Goal: Task Accomplishment & Management: Complete application form

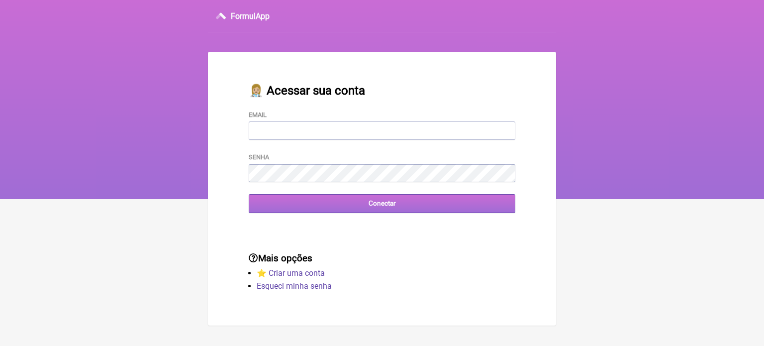
type input "[EMAIL_ADDRESS][DOMAIN_NAME]"
click at [342, 201] on input "Conectar" at bounding box center [382, 203] width 267 height 18
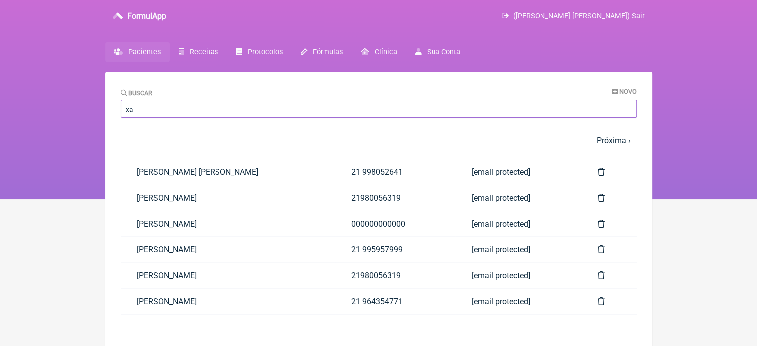
type input "x"
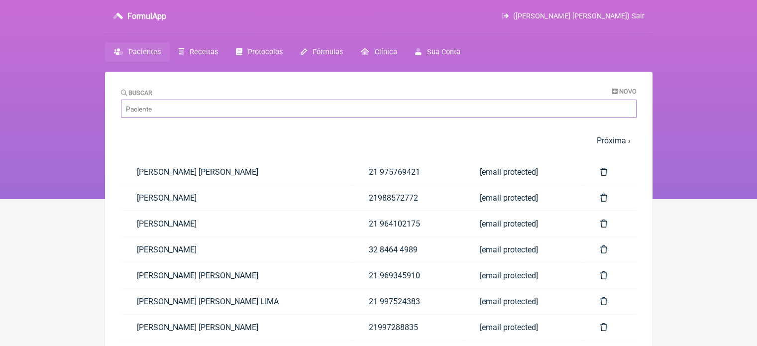
type input "W"
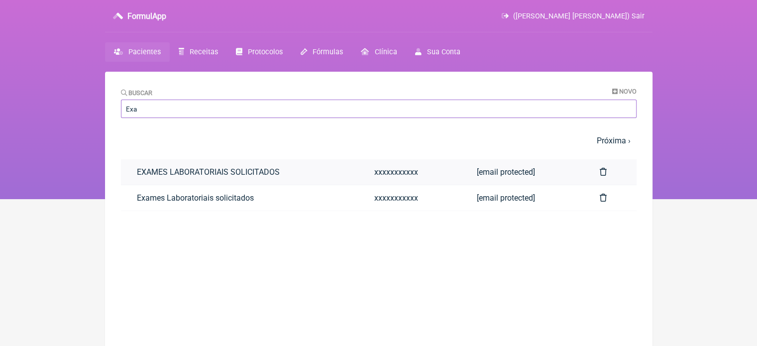
type input "Exa"
click at [308, 173] on link "EXAMES LABORATORIAIS SOLICITADOS" at bounding box center [239, 171] width 237 height 25
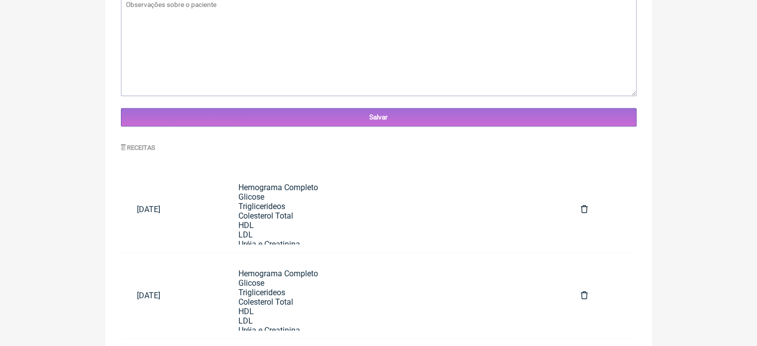
scroll to position [383, 0]
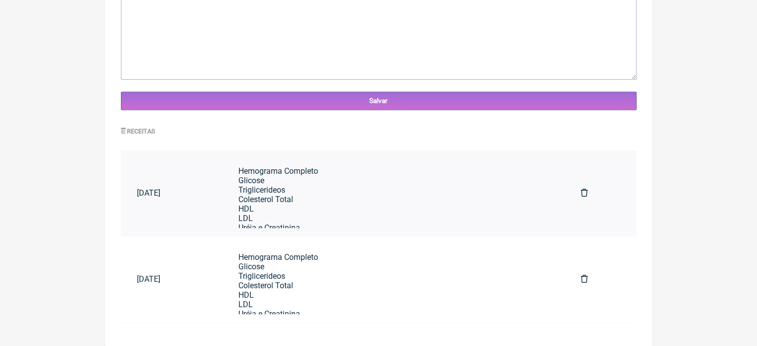
click at [275, 209] on link "Hemograma Completo Glicose Triglicerideos Colesterol Total HDL LDL Uréia e Crea…" at bounding box center [393, 193] width 342 height 70
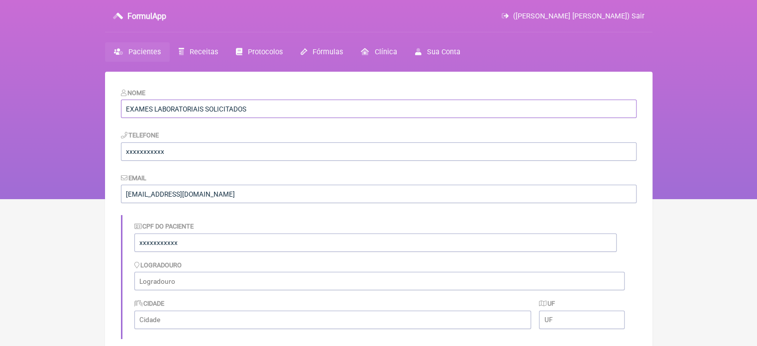
click at [260, 110] on input "EXAMES LABORATORIAIS SOLICITADOS" at bounding box center [379, 109] width 516 height 18
type input "E"
type input "Exames Laboratoriais solicitados"
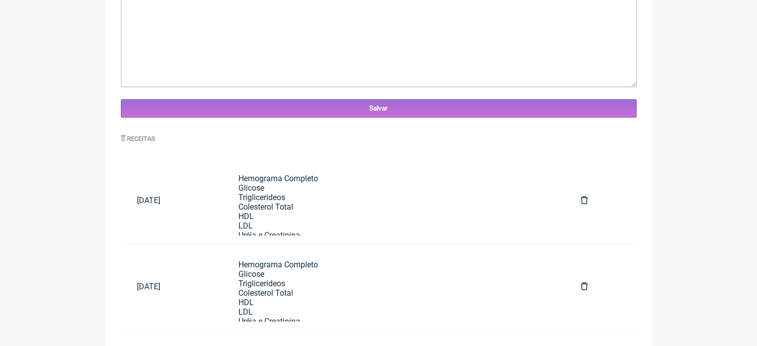
scroll to position [383, 0]
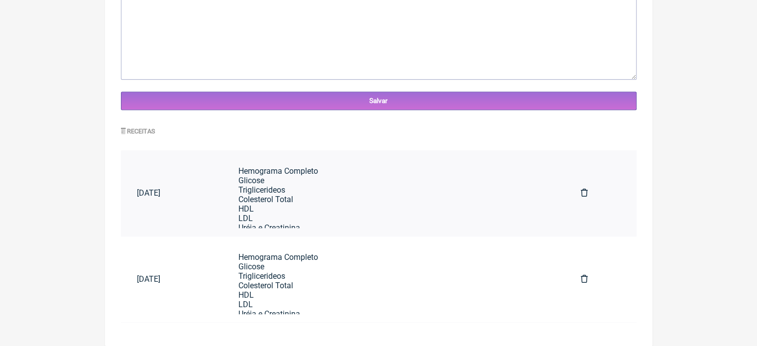
click at [302, 188] on div "Hemograma Completo Glicose Triglicerideos Colesterol Total HDL LDL Uréia e Crea…" at bounding box center [393, 326] width 311 height 321
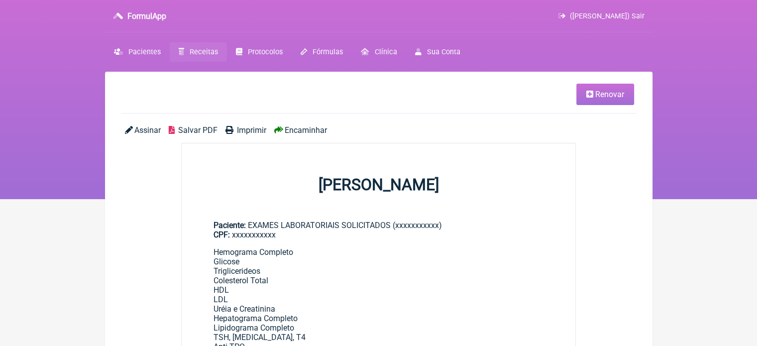
click at [608, 91] on span "Renovar" at bounding box center [609, 94] width 29 height 9
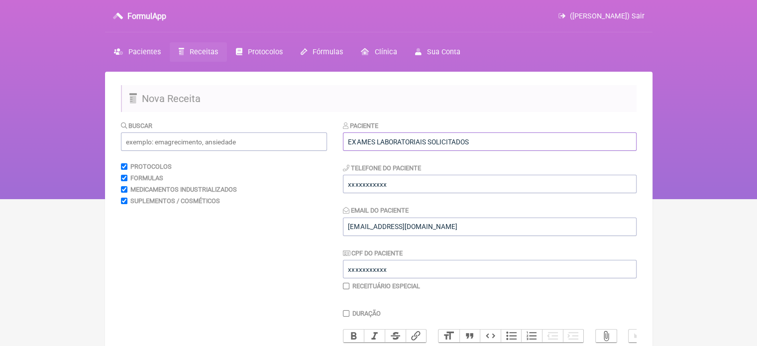
click at [507, 137] on input "EXAMES LABORATORIAIS SOLICITADOS" at bounding box center [490, 141] width 294 height 18
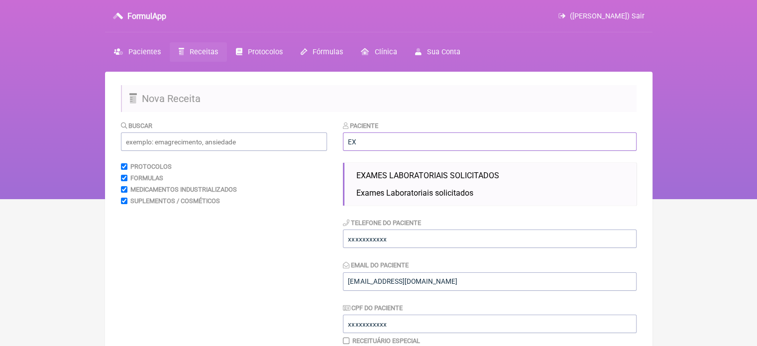
type input "E"
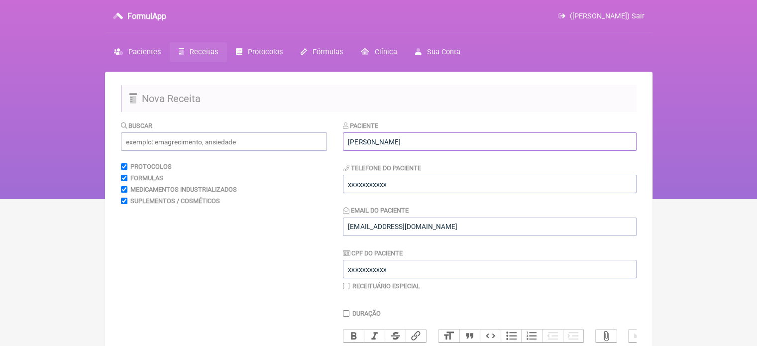
type input "Isabelle Freitas Alves"
click at [412, 184] on input "xxxxxxxxxxx" at bounding box center [490, 184] width 294 height 18
type input "x"
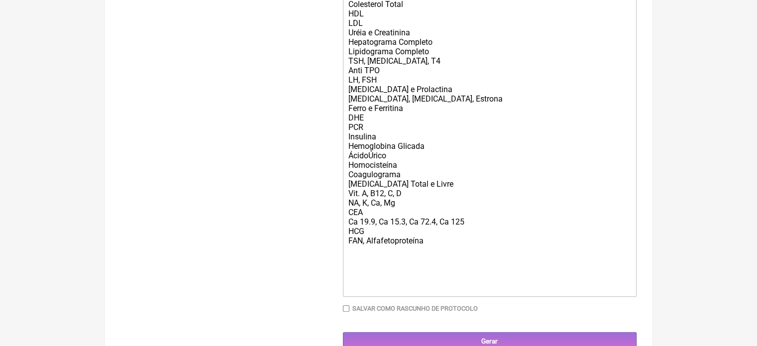
scroll to position [411, 0]
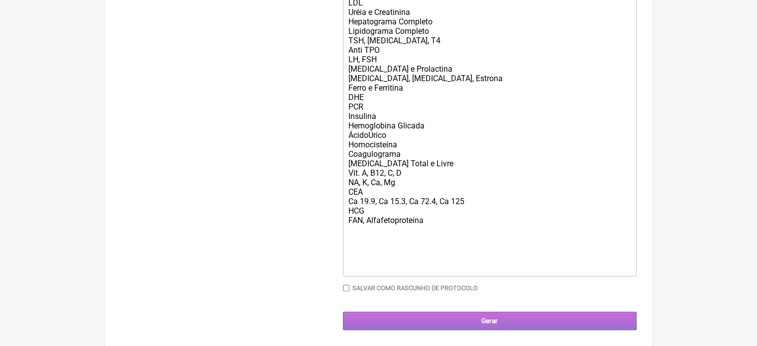
type input "21989548018"
click at [486, 317] on input "Gerar" at bounding box center [490, 321] width 294 height 18
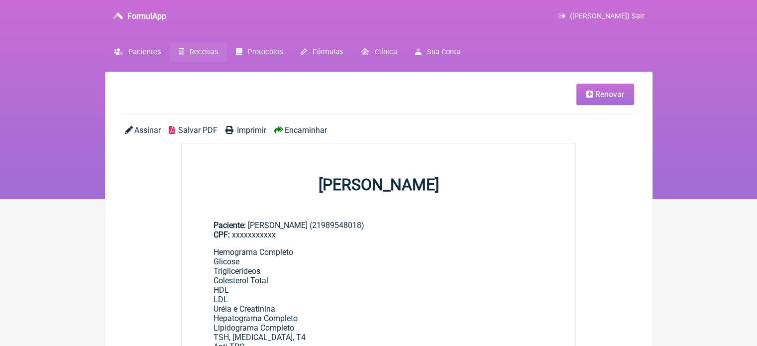
click at [294, 129] on span "Encaminhar" at bounding box center [306, 129] width 42 height 9
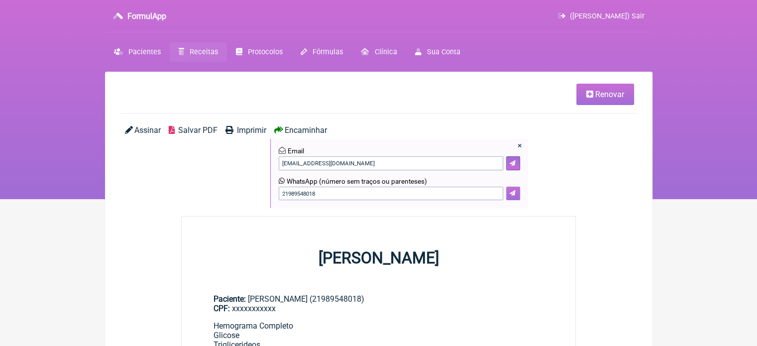
click at [512, 188] on button at bounding box center [513, 194] width 14 height 14
click at [622, 95] on span "Renovar" at bounding box center [609, 94] width 29 height 9
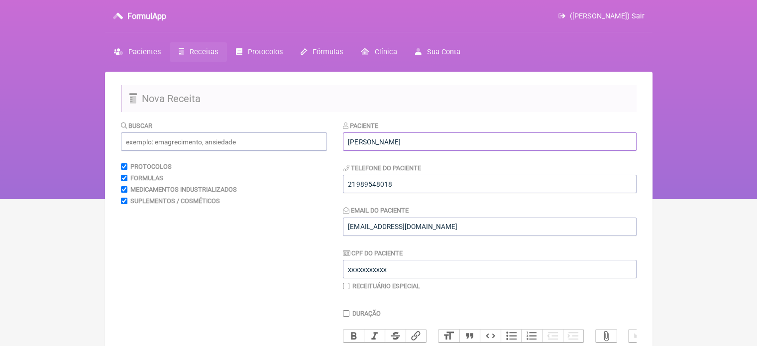
click at [497, 133] on input "Isabelle Freitas Alves" at bounding box center [490, 141] width 294 height 18
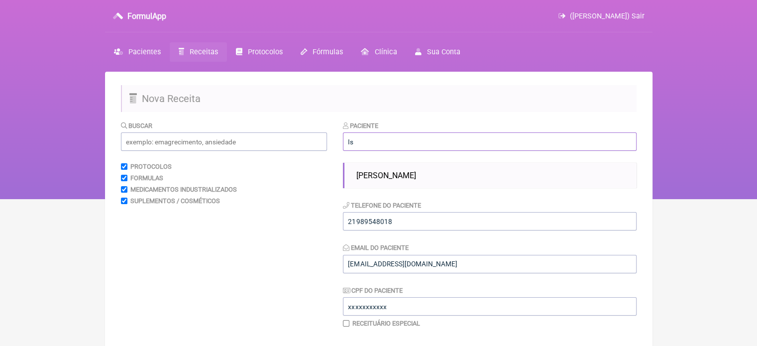
type input "I"
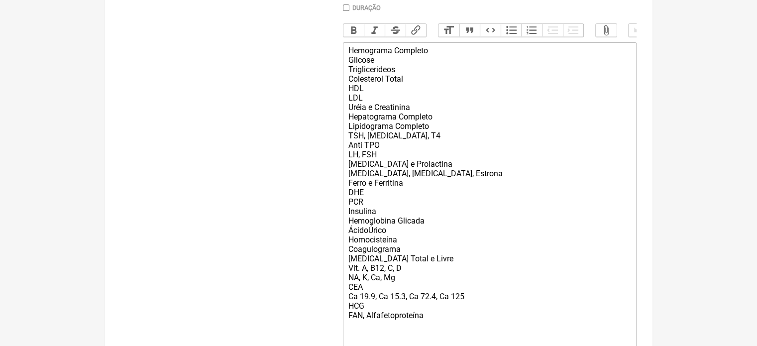
scroll to position [411, 0]
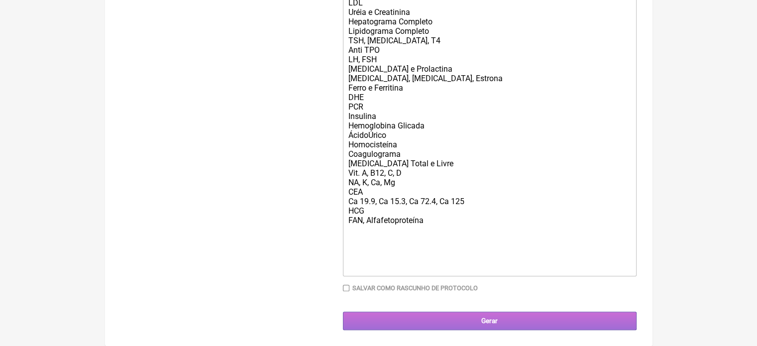
type input "Adelaide de Pontes"
click at [540, 316] on input "Gerar" at bounding box center [490, 321] width 294 height 18
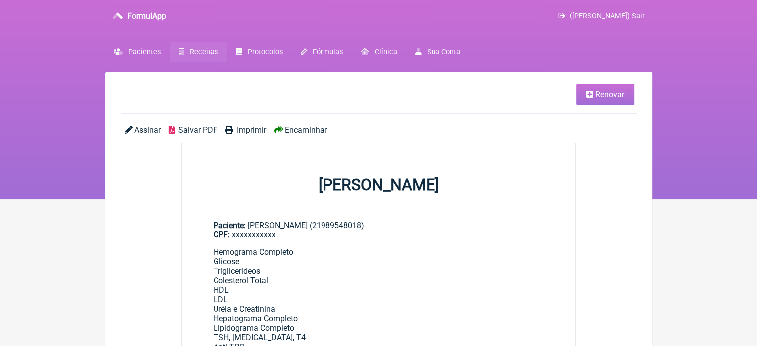
click at [324, 133] on span "Encaminhar" at bounding box center [306, 129] width 42 height 9
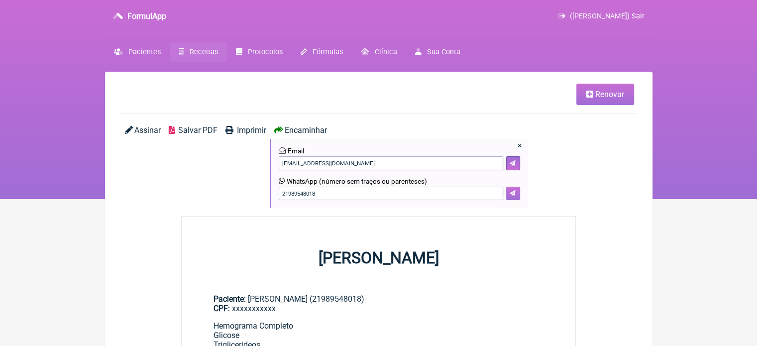
click at [516, 192] on button at bounding box center [513, 194] width 14 height 14
click at [611, 95] on span "Renovar" at bounding box center [609, 94] width 29 height 9
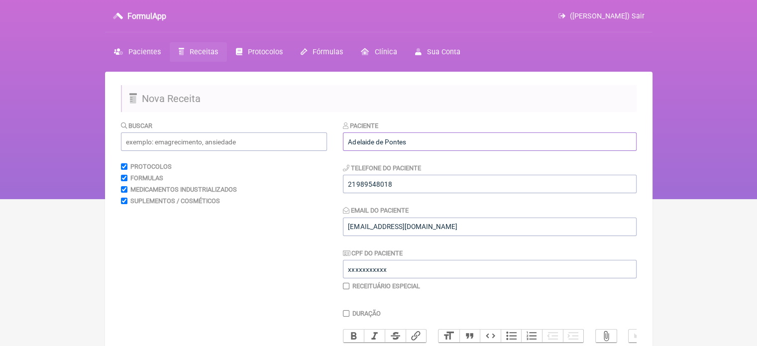
click at [525, 132] on input "Adelaide de Pontes" at bounding box center [490, 141] width 294 height 18
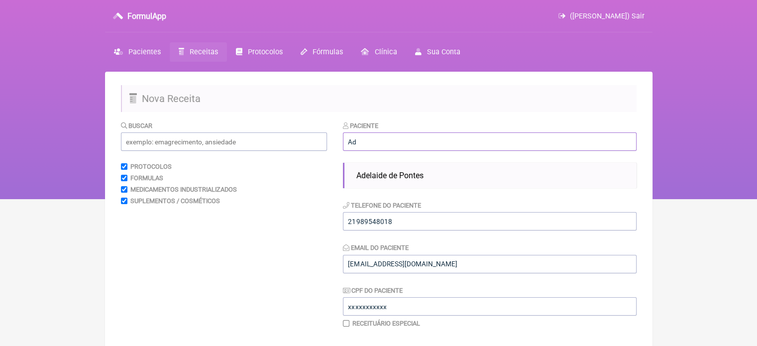
type input "A"
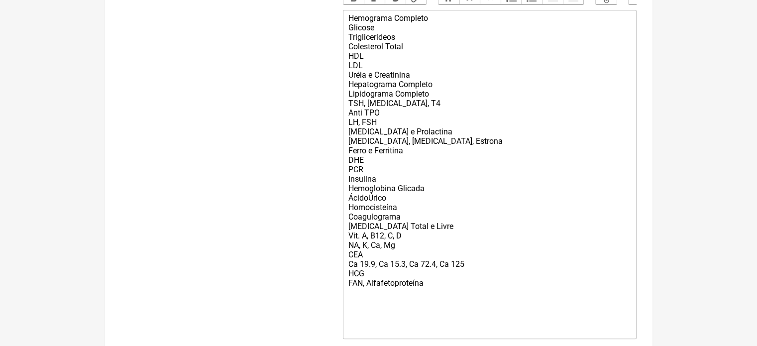
scroll to position [411, 0]
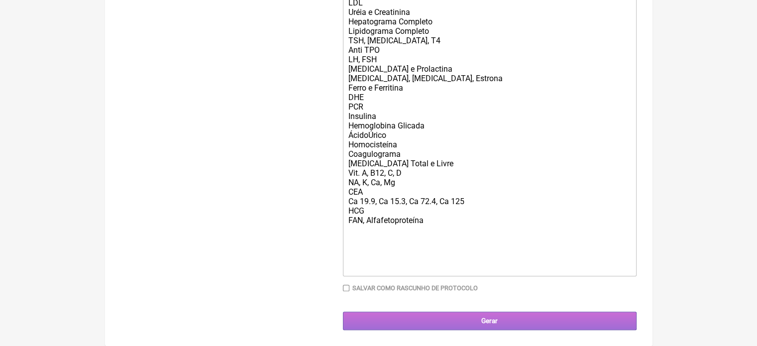
type input "Tayssa Tavares Chaves"
click at [556, 318] on input "Gerar" at bounding box center [490, 321] width 294 height 18
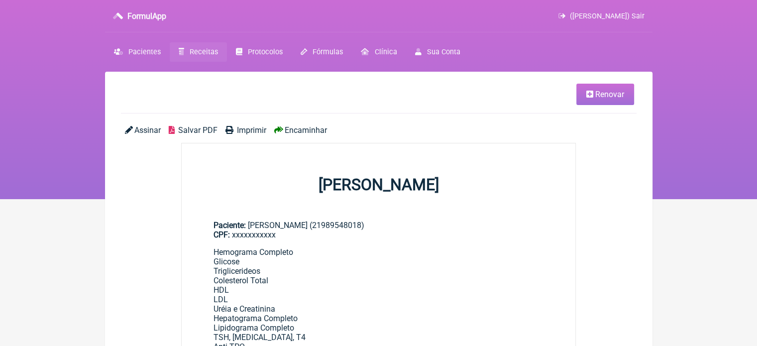
click at [299, 129] on span "Encaminhar" at bounding box center [306, 129] width 42 height 9
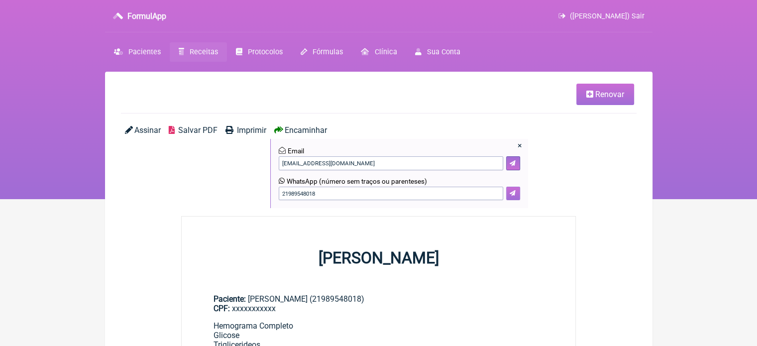
click at [515, 193] on icon at bounding box center [513, 193] width 6 height 6
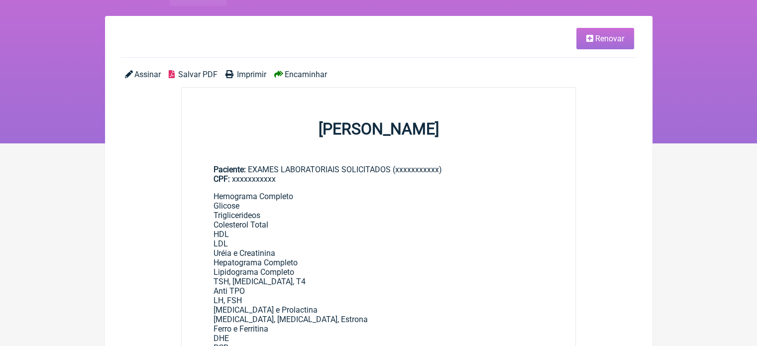
scroll to position [54, 0]
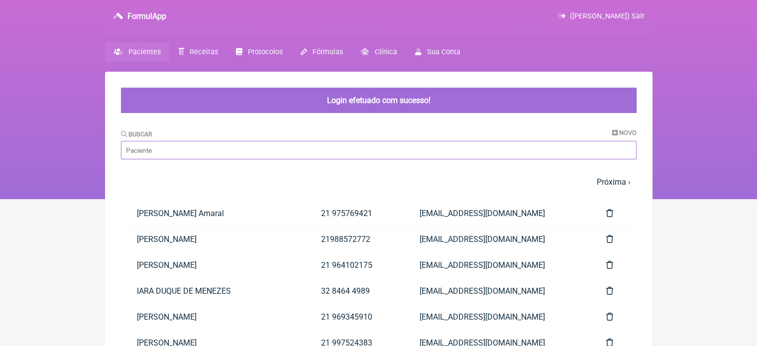
click at [142, 151] on input "Buscar" at bounding box center [379, 150] width 516 height 18
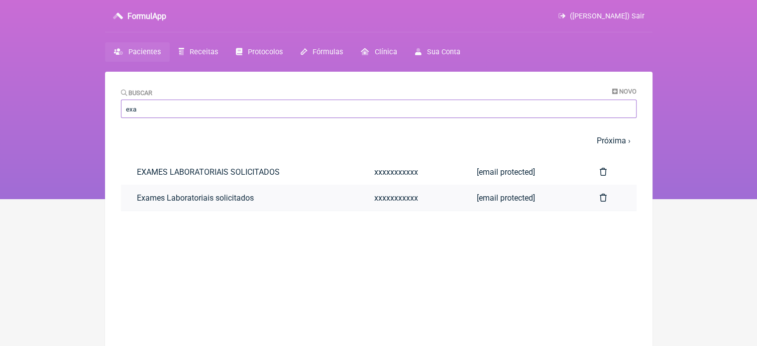
type input "exa"
click at [154, 203] on link "Exames Laboratoriais solicitados" at bounding box center [239, 197] width 237 height 25
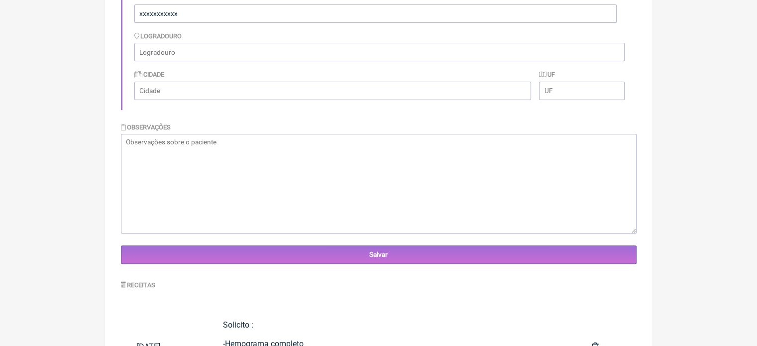
scroll to position [383, 0]
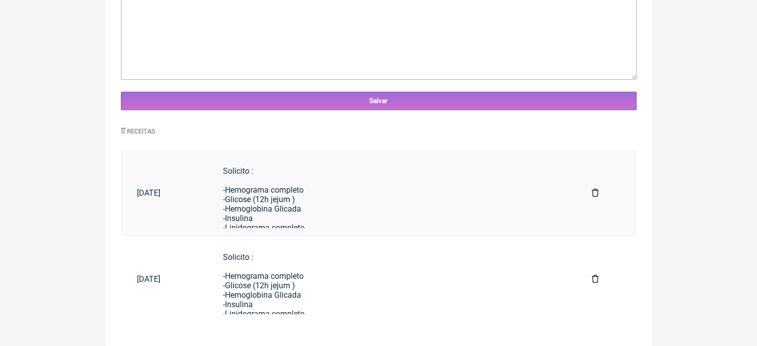
click at [315, 228] on td "Solicito : -Hemograma completo -Glicose (12h jejum ) -Hemoglobina Glicada -Insu…" at bounding box center [391, 193] width 369 height 86
click at [315, 216] on div "Solicito : -Hemograma completo -Glicose (12h jejum ) -Hemoglobina Glicada -Insu…" at bounding box center [391, 303] width 337 height 274
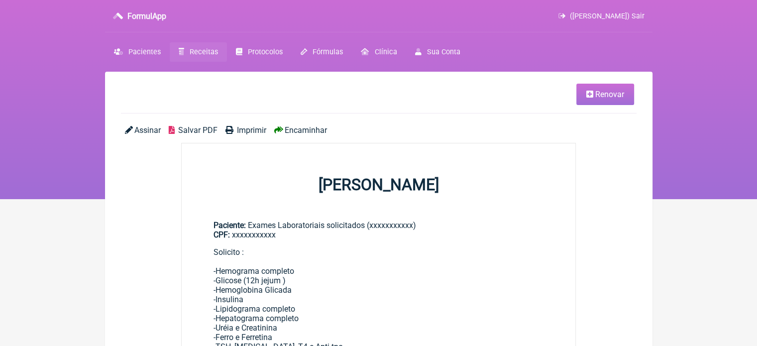
click at [605, 97] on span "Renovar" at bounding box center [609, 94] width 29 height 9
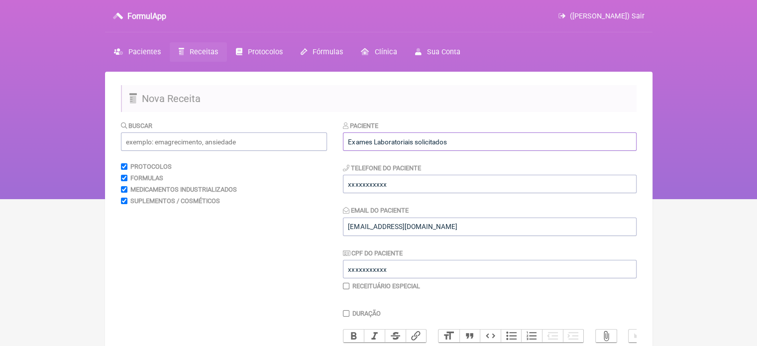
click at [475, 137] on input "Exames Laboratoriais solicitados" at bounding box center [490, 141] width 294 height 18
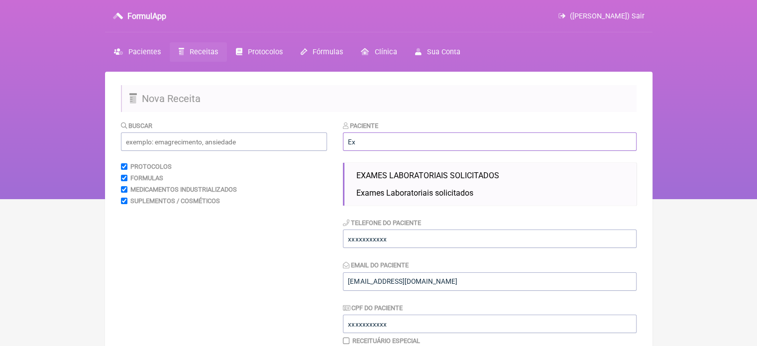
type input "E"
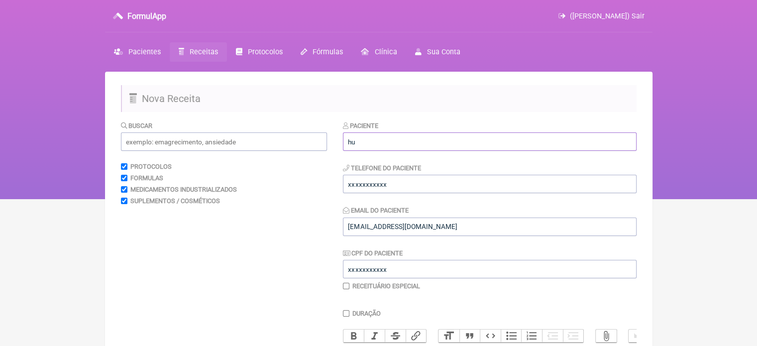
type input "h"
type input "[PERSON_NAME]"
click at [420, 184] on input "xxxxxxxxxxx" at bounding box center [490, 184] width 294 height 18
type input "x"
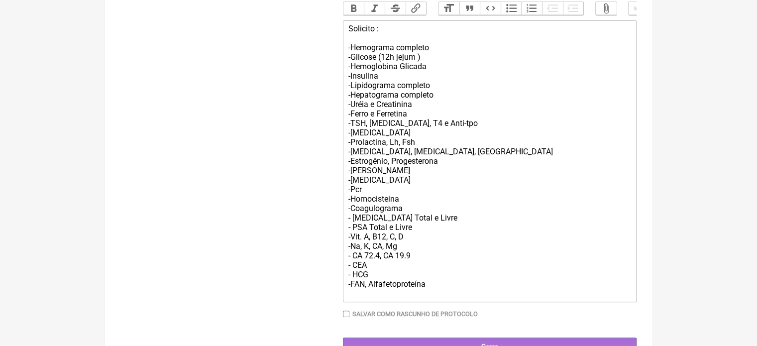
scroll to position [363, 0]
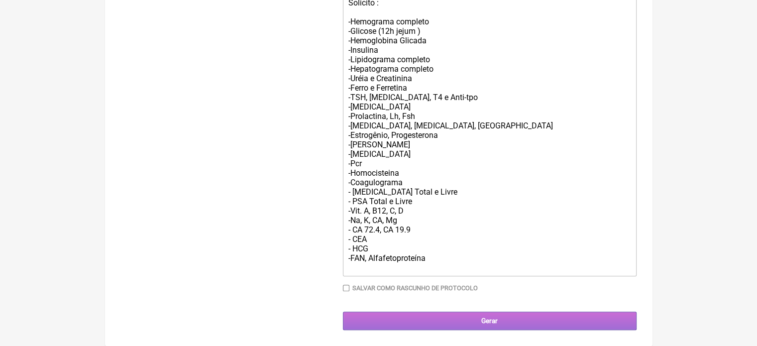
type input "21989548018"
click at [486, 316] on input "Gerar" at bounding box center [490, 321] width 294 height 18
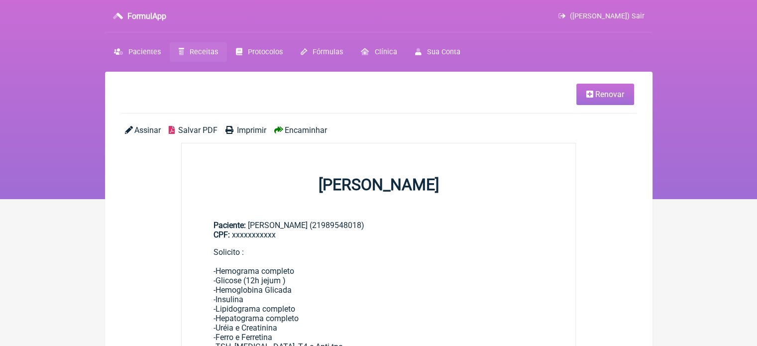
click at [287, 126] on span "Encaminhar" at bounding box center [306, 129] width 42 height 9
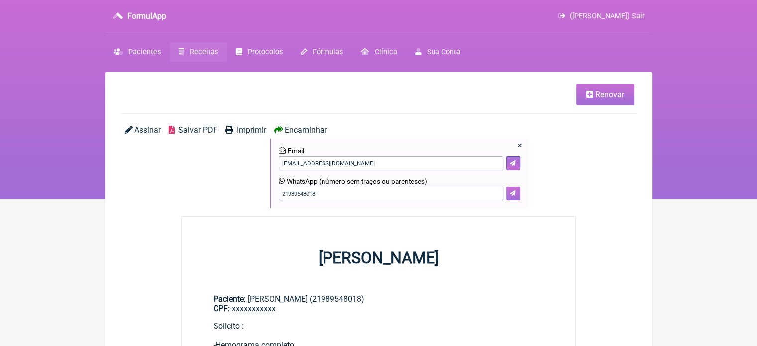
click at [515, 197] on button at bounding box center [513, 194] width 14 height 14
